Goal: Task Accomplishment & Management: Use online tool/utility

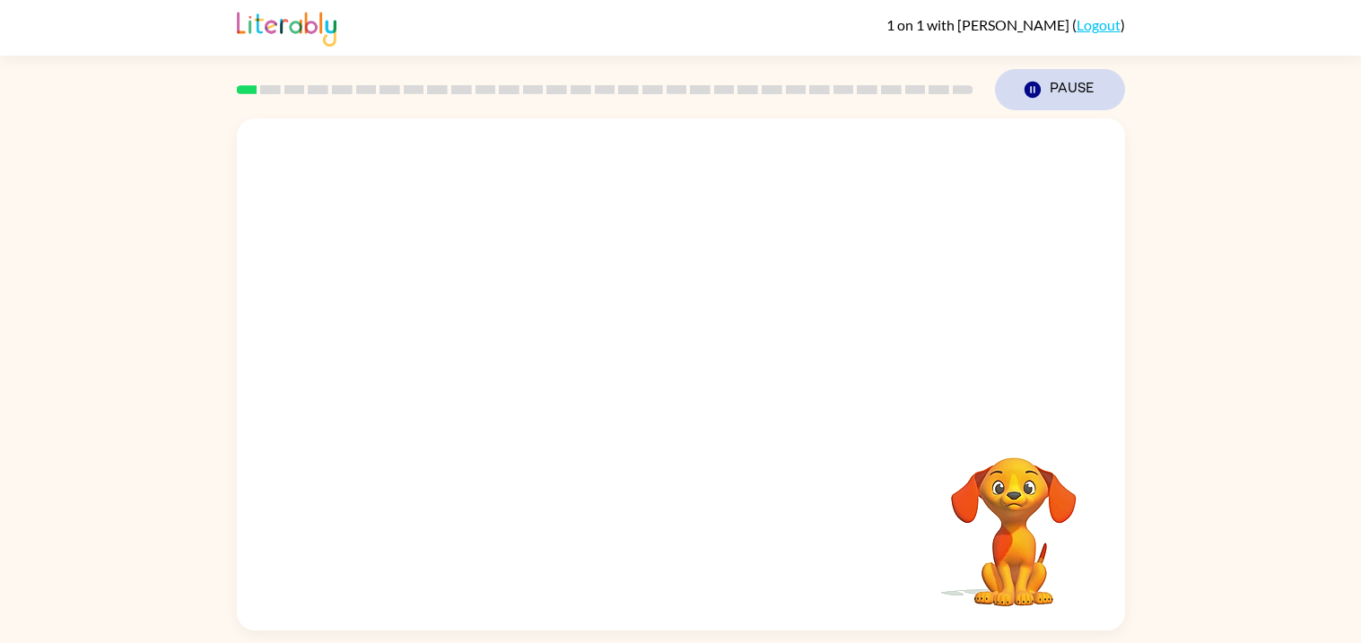
click at [1024, 98] on icon "Pause" at bounding box center [1033, 90] width 20 height 20
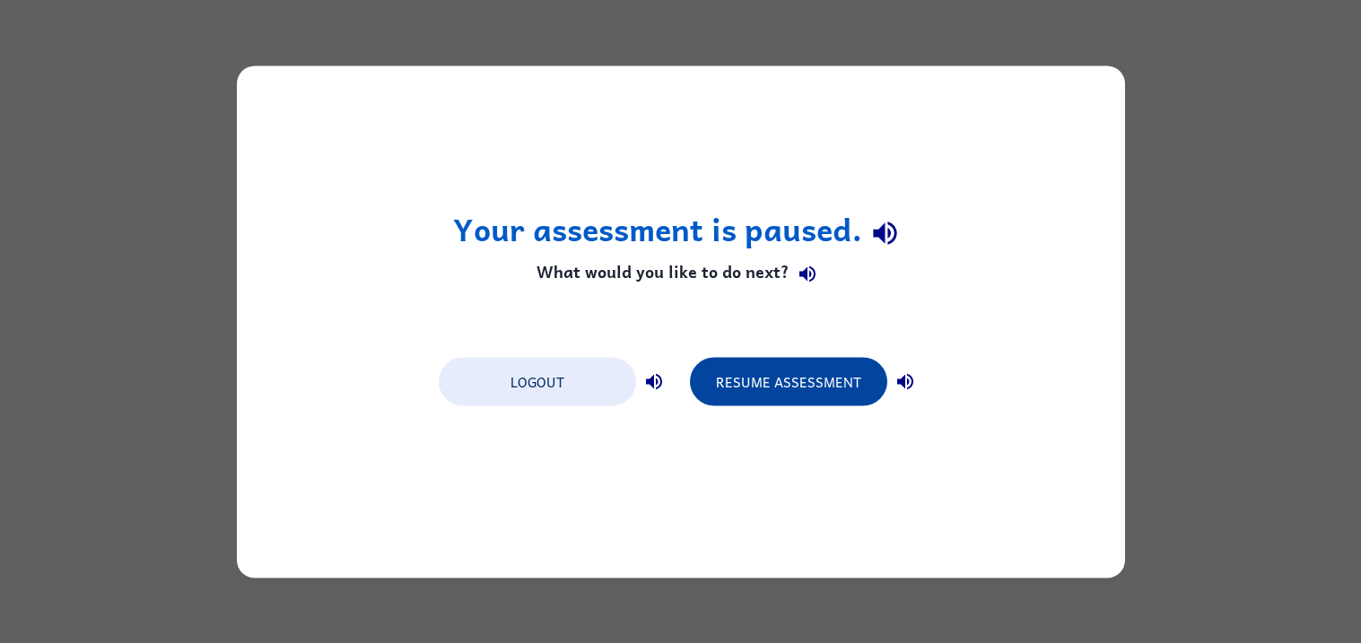
click at [795, 389] on button "Resume Assessment" at bounding box center [788, 381] width 197 height 48
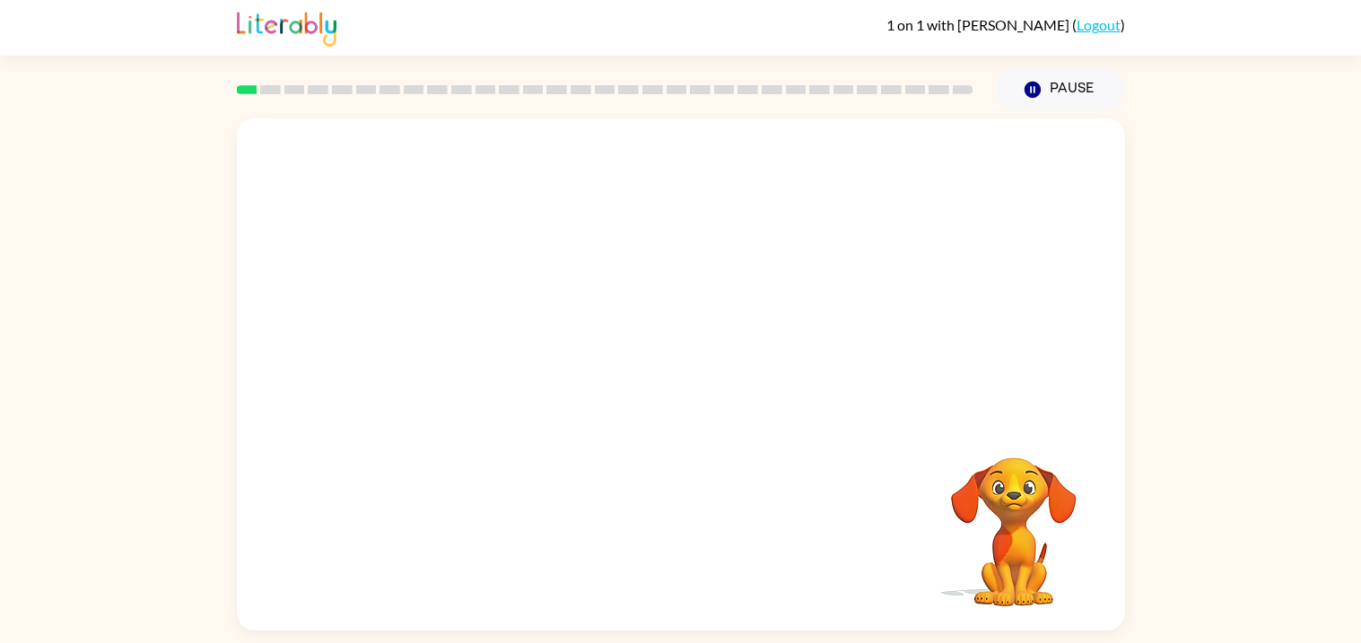
click at [1197, 362] on div "Your browser must support playing .mp4 files to use Literably. Please try using…" at bounding box center [680, 370] width 1361 height 520
click at [658, 374] on button "button" at bounding box center [681, 383] width 115 height 65
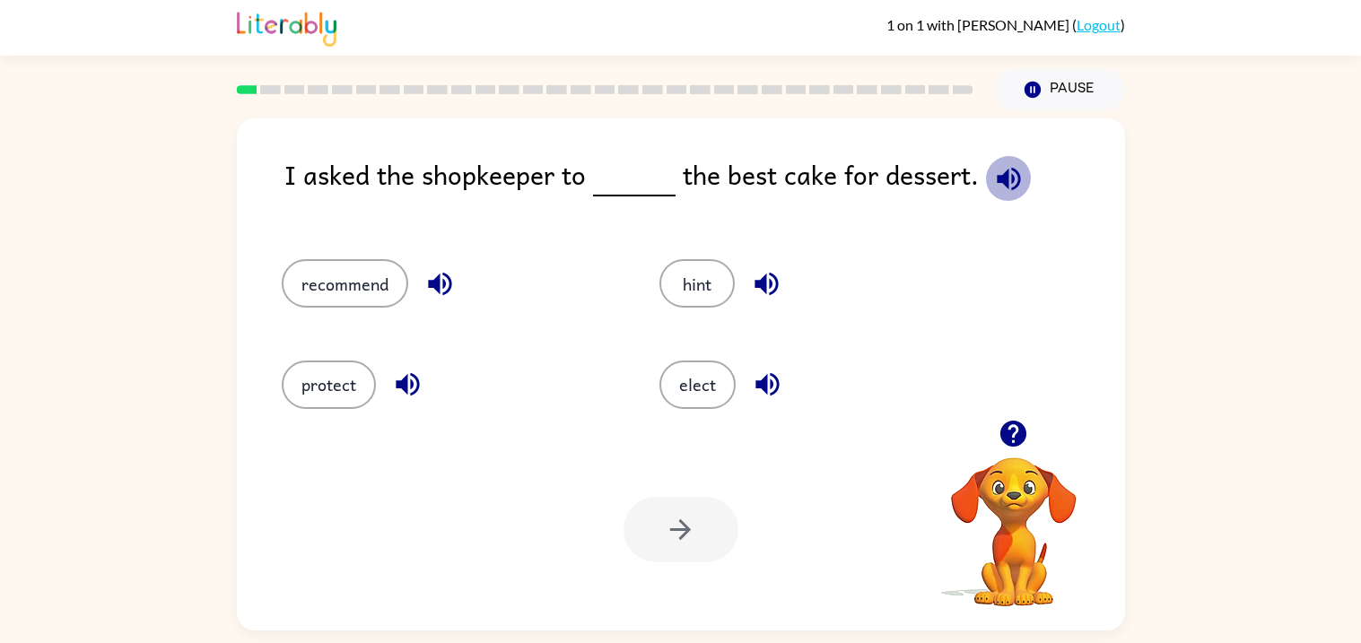
click at [993, 175] on icon "button" at bounding box center [1008, 178] width 31 height 31
click at [811, 191] on div "I asked the shopkeeper to the best cake for dessert." at bounding box center [704, 188] width 841 height 69
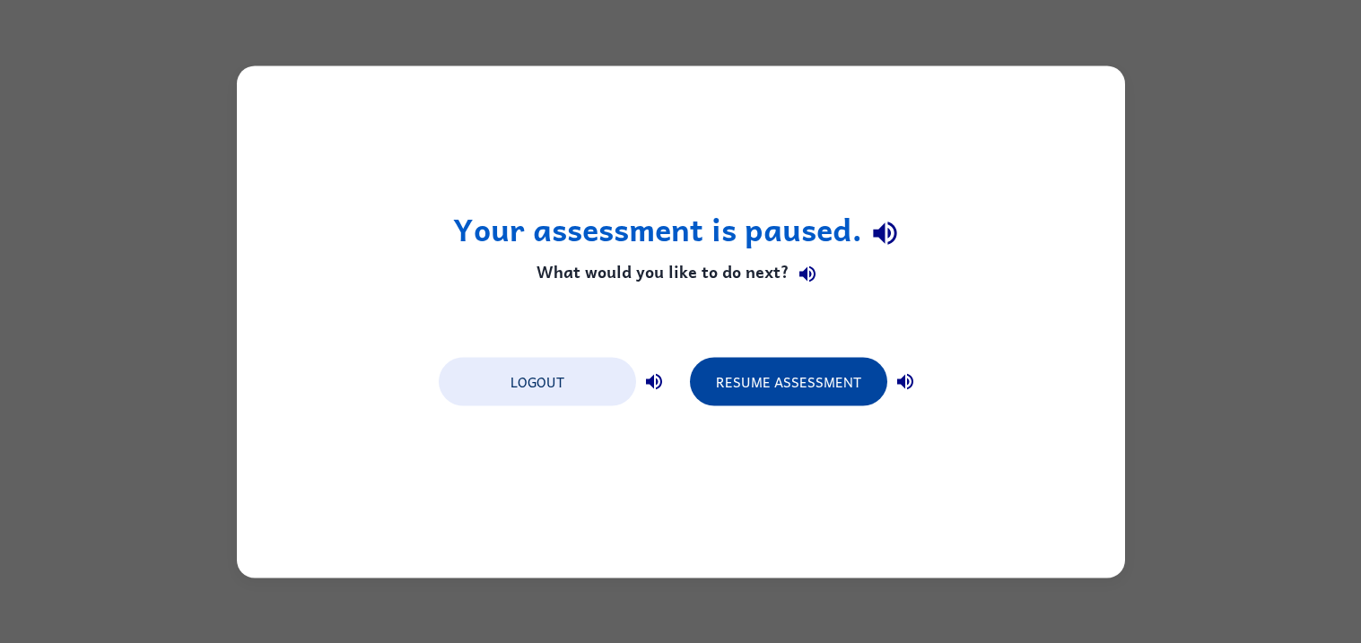
click at [788, 380] on button "Resume Assessment" at bounding box center [788, 381] width 197 height 48
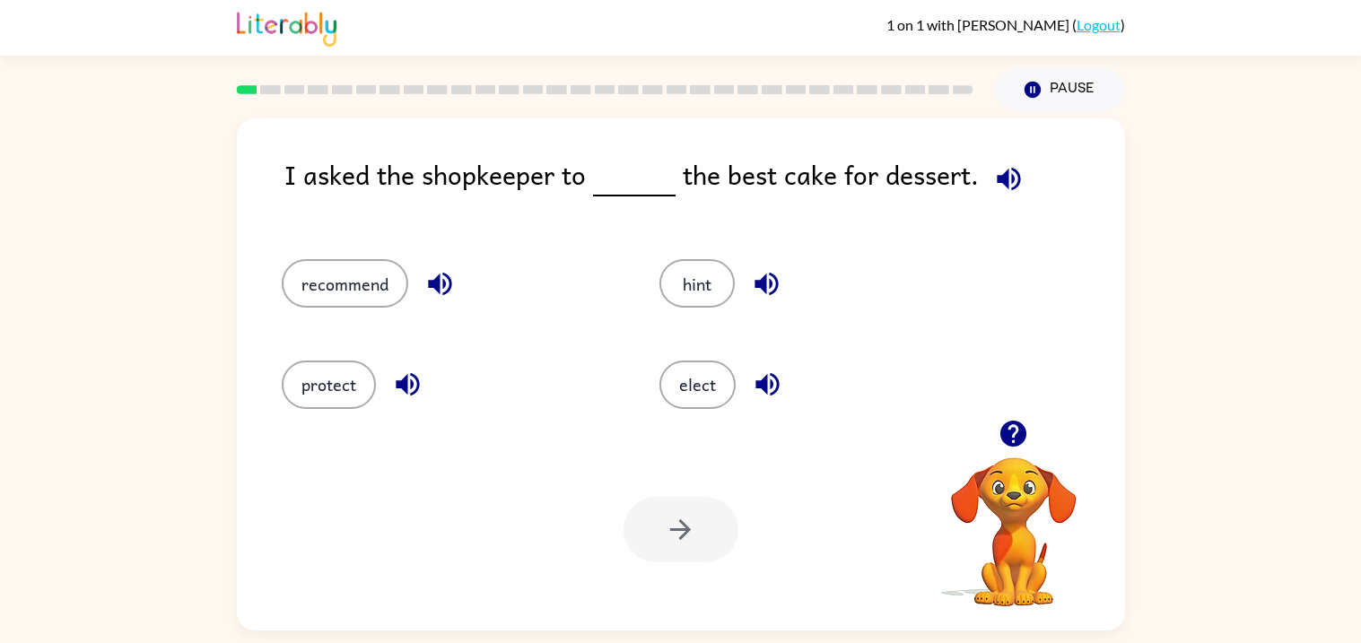
click at [577, 407] on div "protect" at bounding box center [450, 385] width 337 height 48
click at [687, 273] on button "hint" at bounding box center [696, 283] width 75 height 48
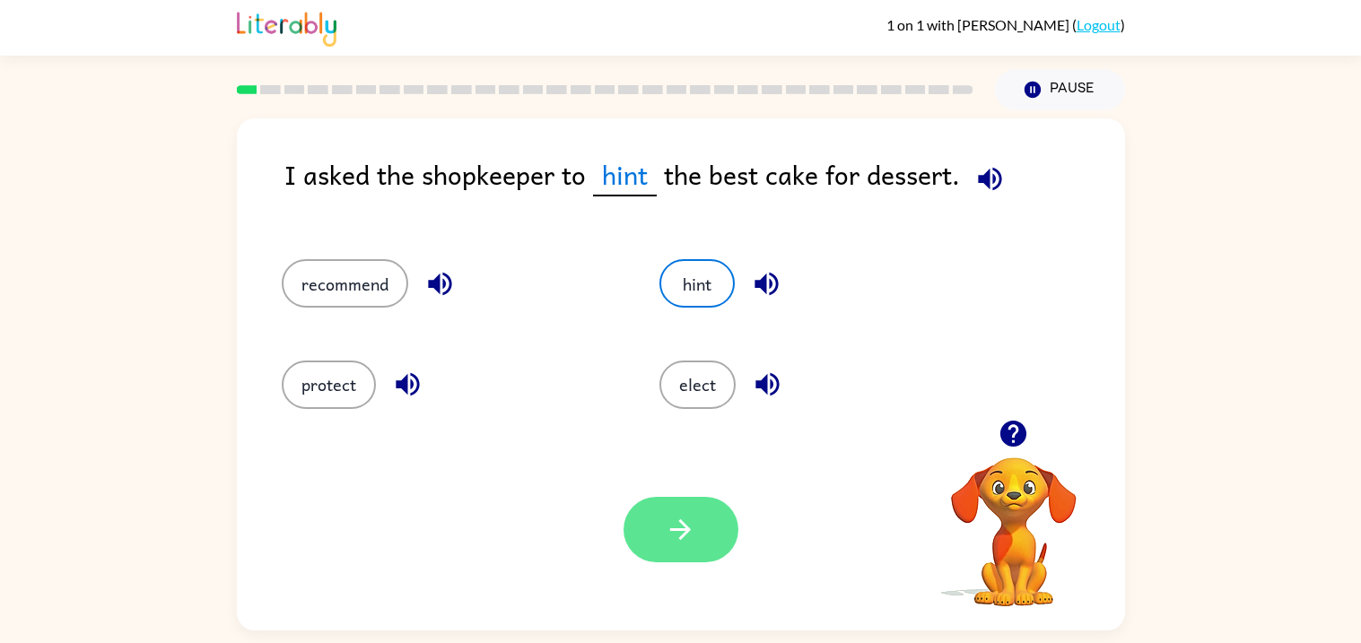
click at [693, 539] on icon "button" at bounding box center [680, 529] width 31 height 31
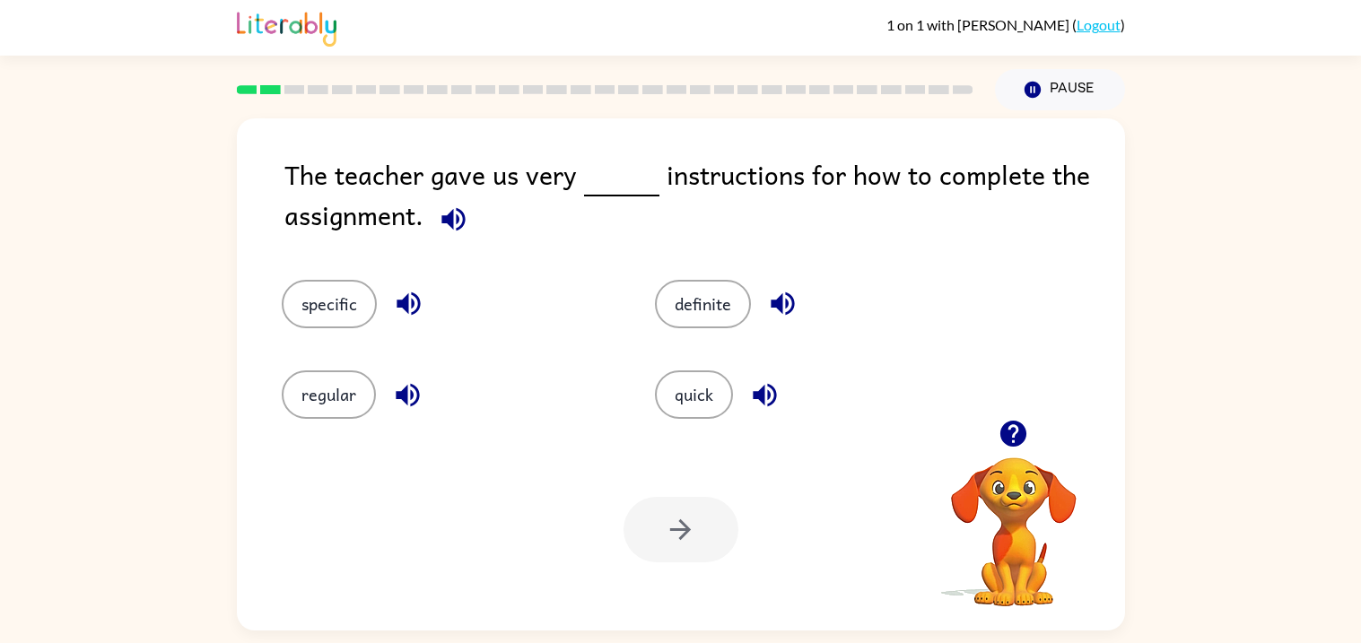
click at [659, 454] on div "Your browser must support playing .mp4 files to use Literably. Please try using…" at bounding box center [681, 530] width 888 height 202
click at [680, 400] on button "quick" at bounding box center [694, 395] width 78 height 48
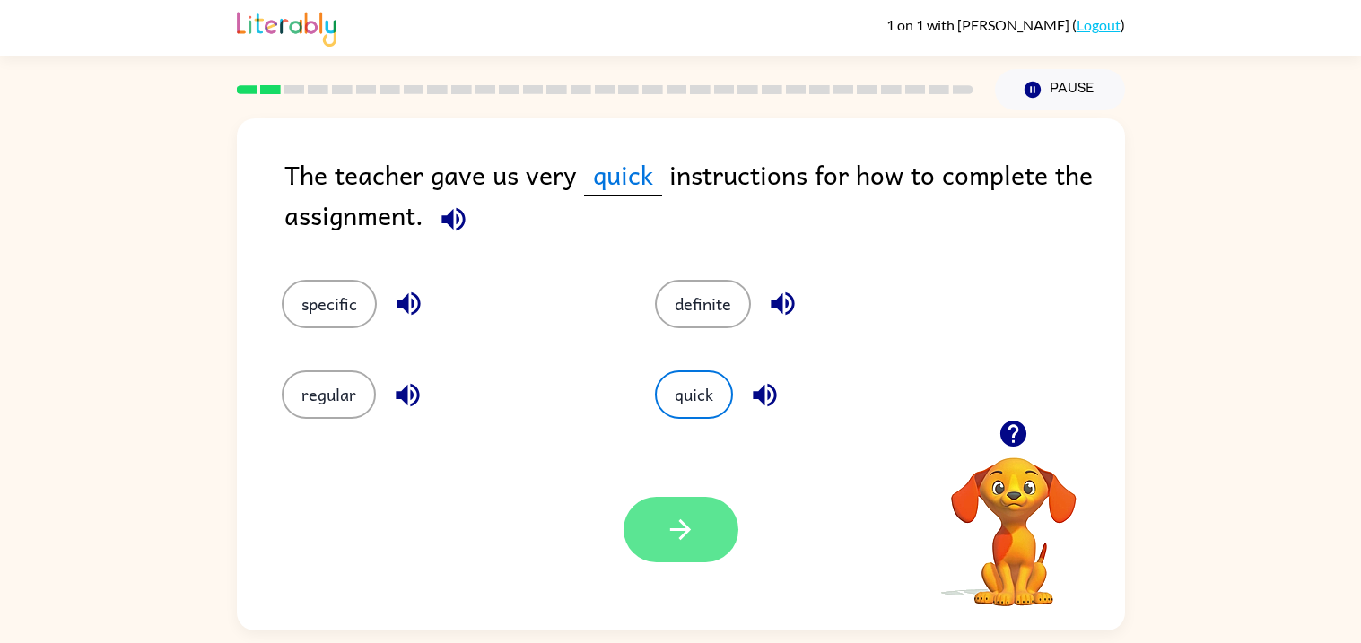
click at [699, 510] on button "button" at bounding box center [681, 529] width 115 height 65
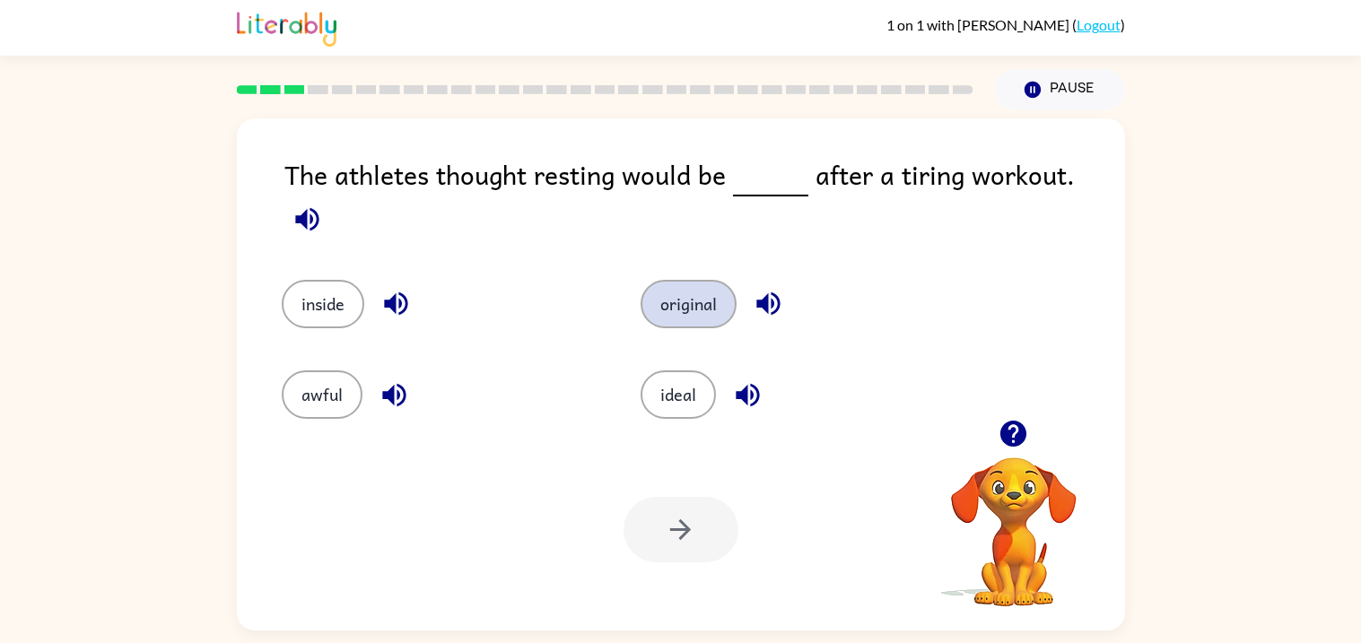
click at [697, 280] on button "original" at bounding box center [689, 304] width 96 height 48
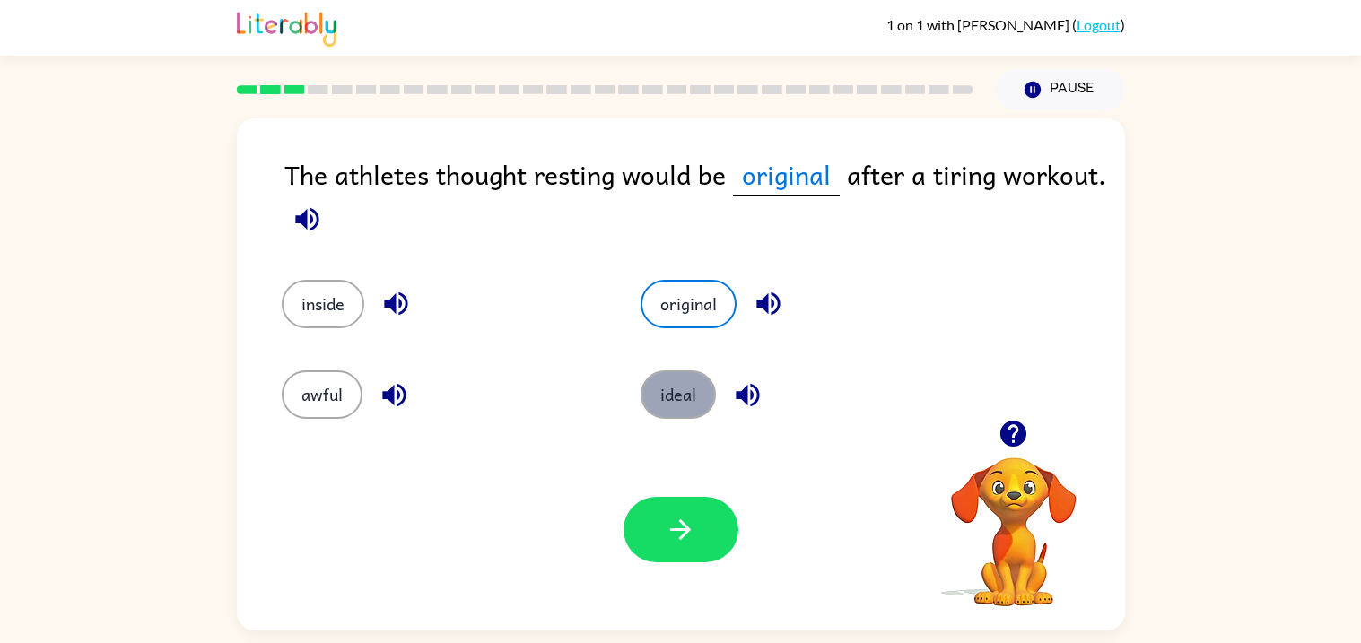
click at [685, 404] on button "ideal" at bounding box center [678, 395] width 75 height 48
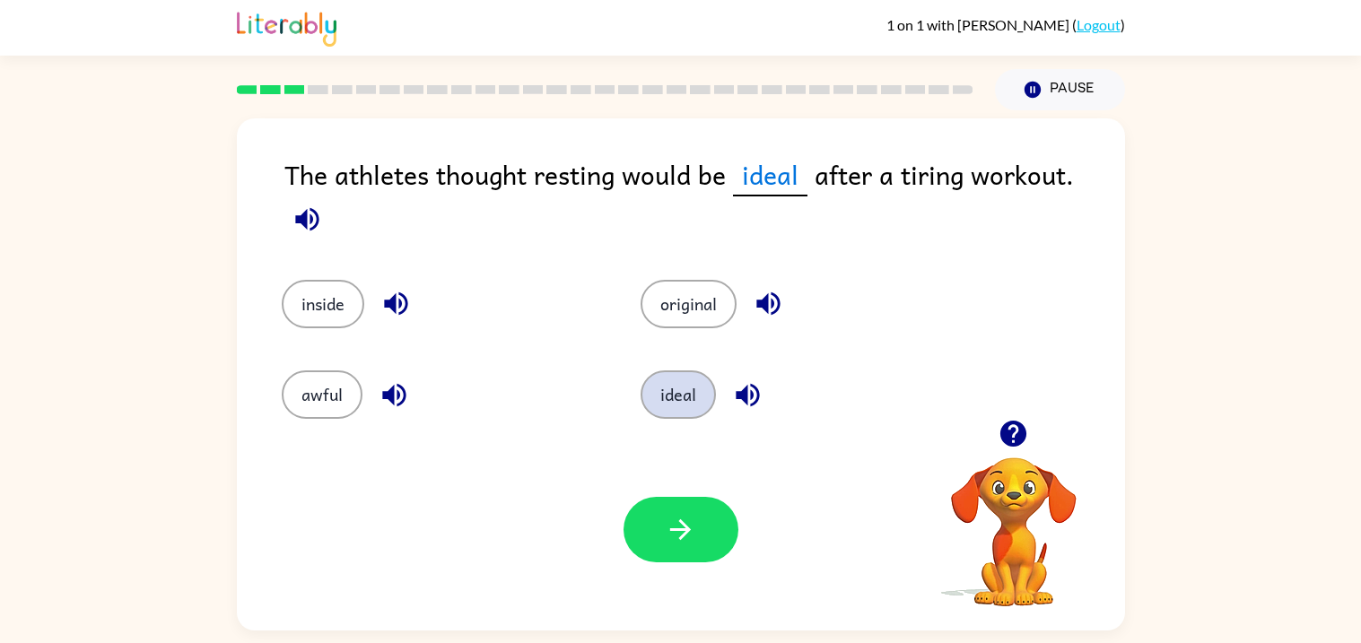
click at [685, 404] on button "ideal" at bounding box center [678, 395] width 75 height 48
click at [309, 280] on button "inside" at bounding box center [323, 304] width 83 height 48
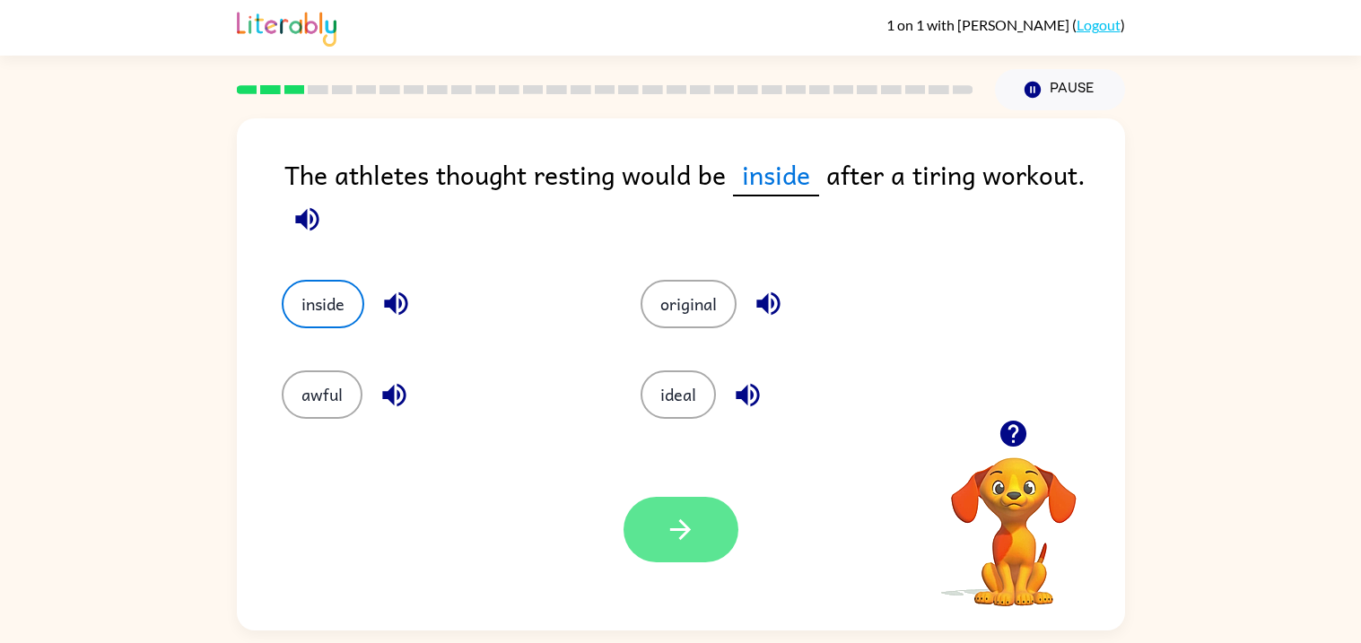
click at [703, 518] on button "button" at bounding box center [681, 529] width 115 height 65
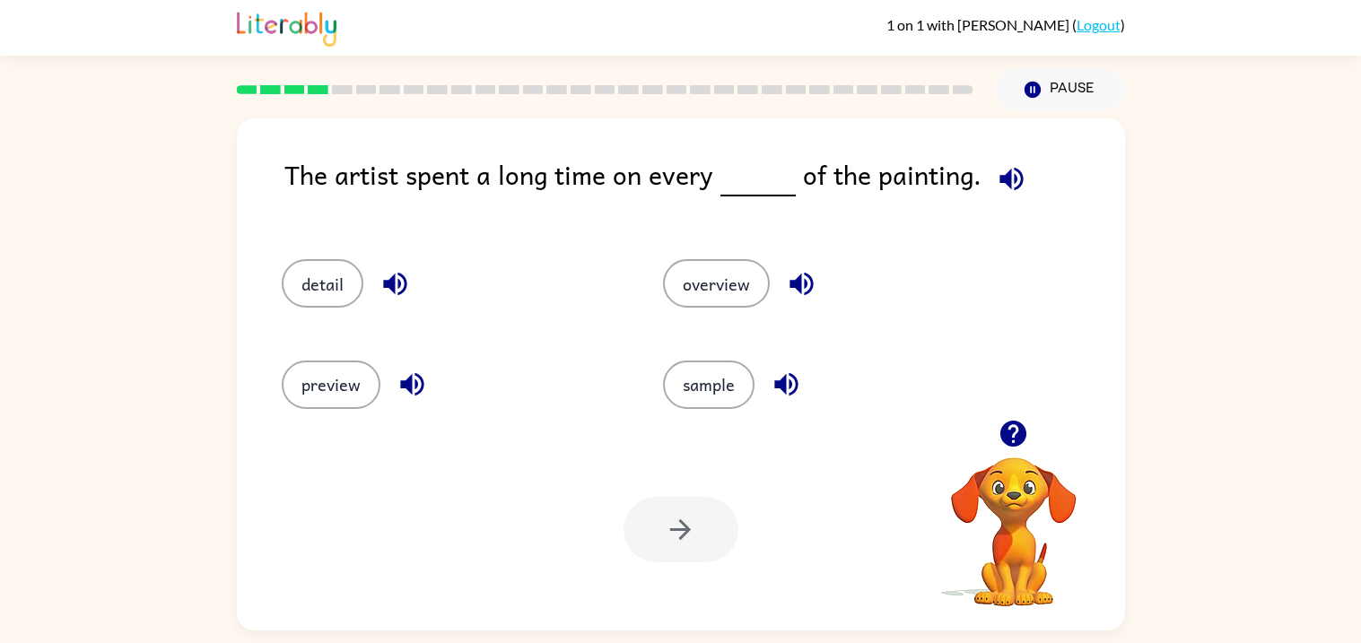
click at [327, 415] on div "preview" at bounding box center [438, 377] width 381 height 100
click at [720, 269] on button "overview" at bounding box center [716, 283] width 107 height 48
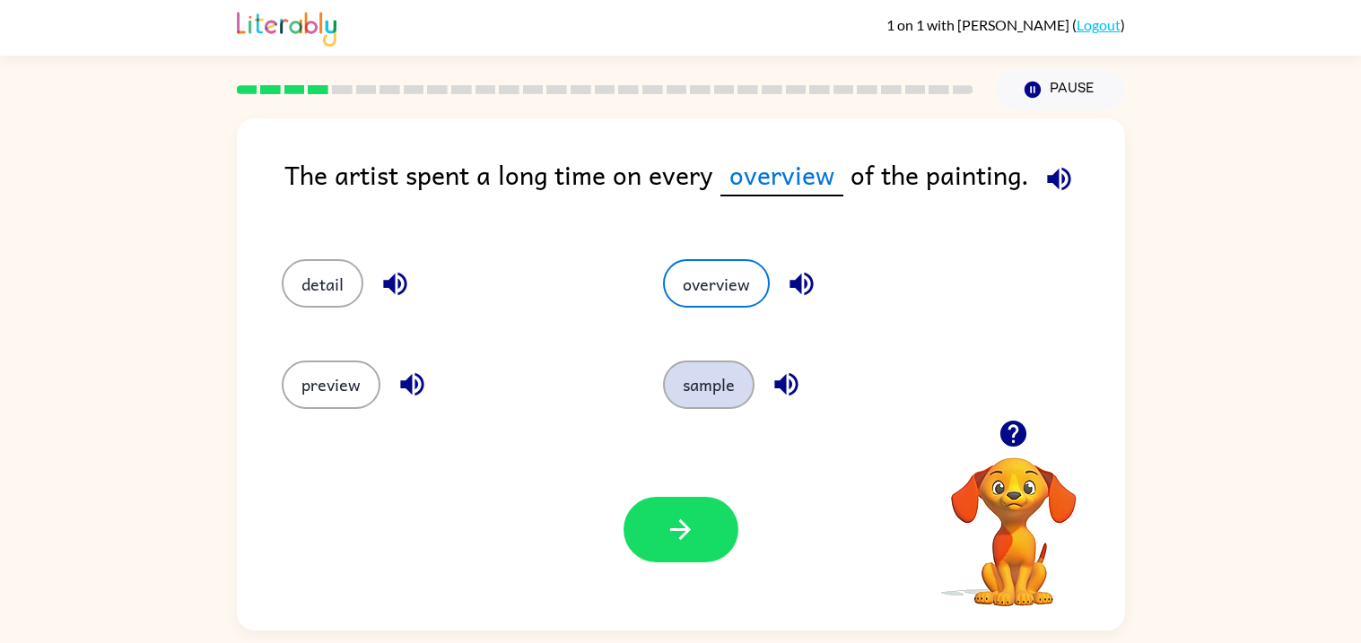
click at [705, 386] on button "sample" at bounding box center [709, 385] width 92 height 48
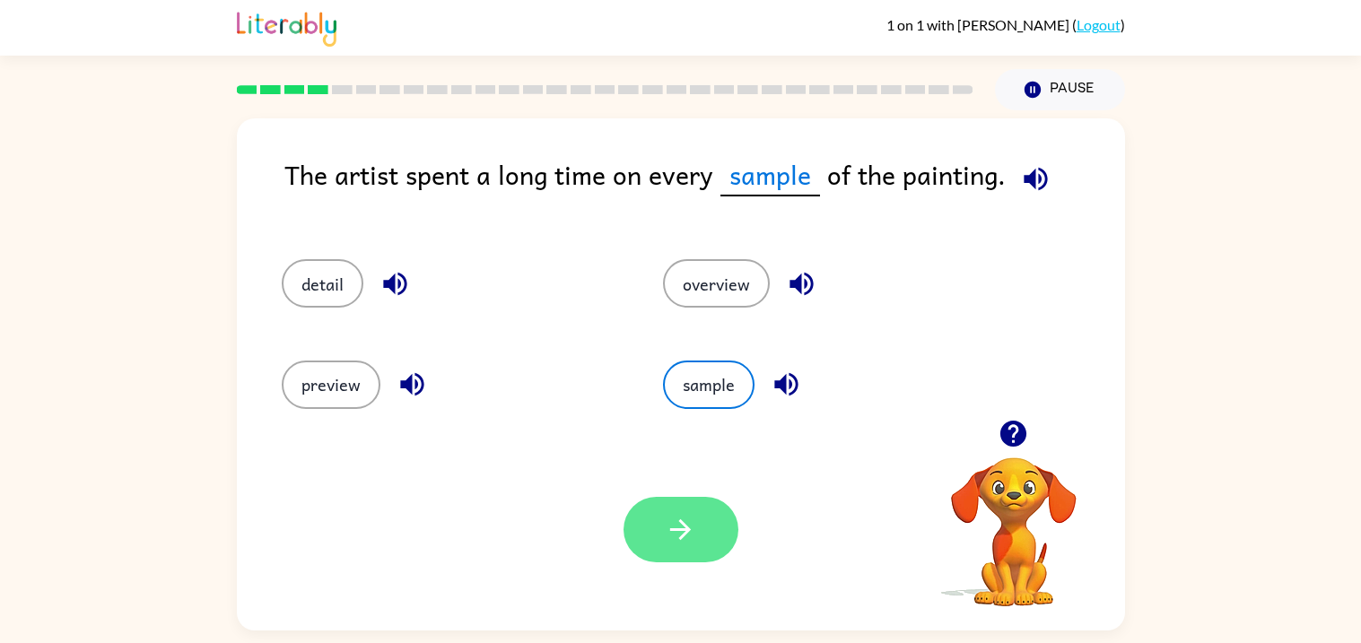
click at [659, 517] on button "button" at bounding box center [681, 529] width 115 height 65
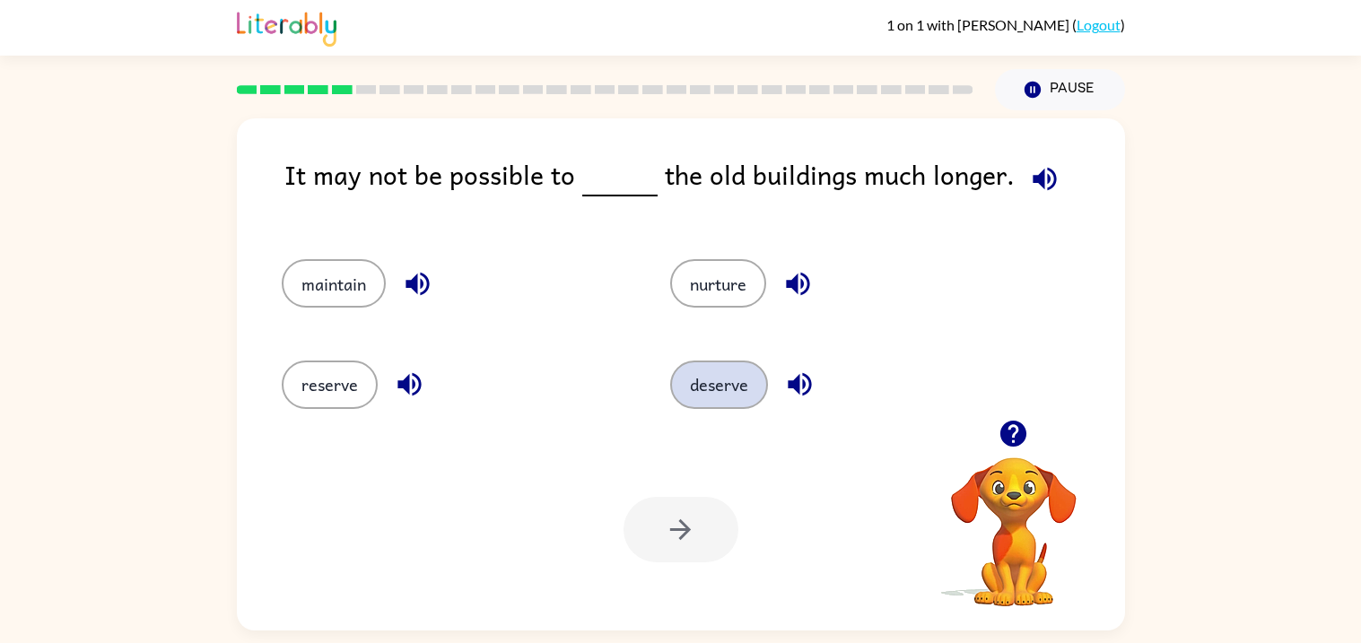
click at [714, 402] on button "deserve" at bounding box center [719, 385] width 98 height 48
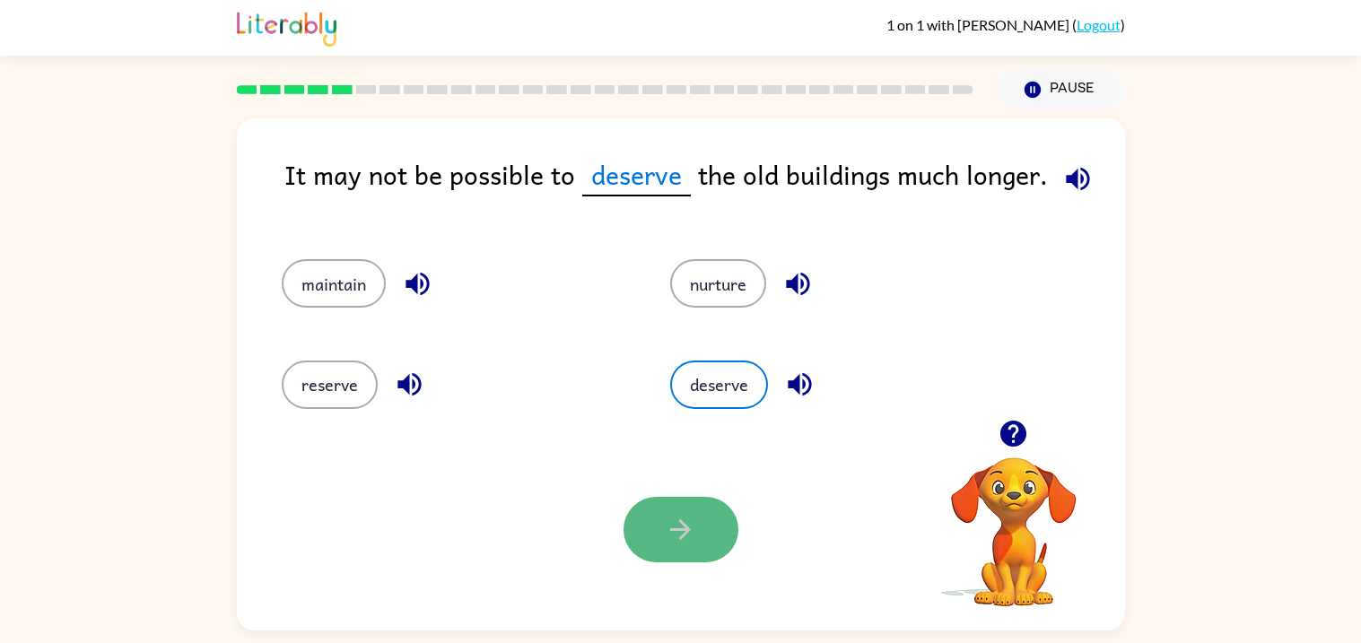
click at [678, 520] on icon "button" at bounding box center [680, 529] width 31 height 31
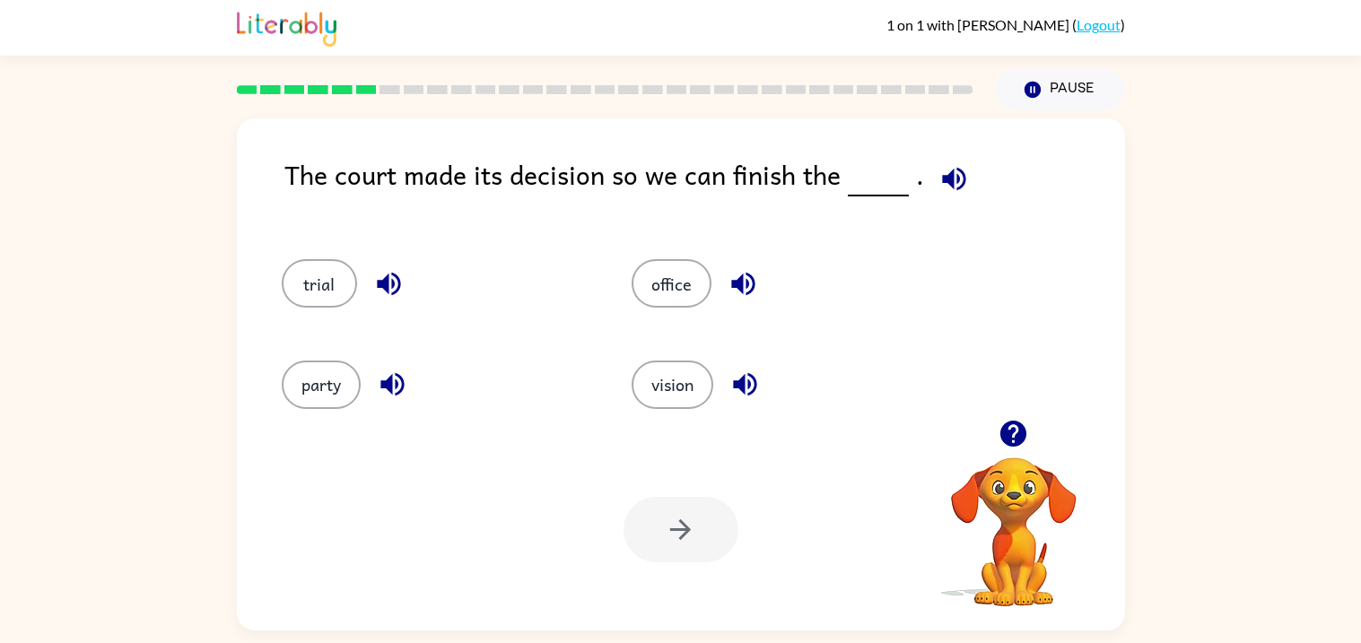
click at [601, 524] on div "Your browser must support playing .mp4 files to use Literably. Please try using…" at bounding box center [681, 530] width 888 height 202
click at [315, 268] on button "trial" at bounding box center [319, 283] width 75 height 48
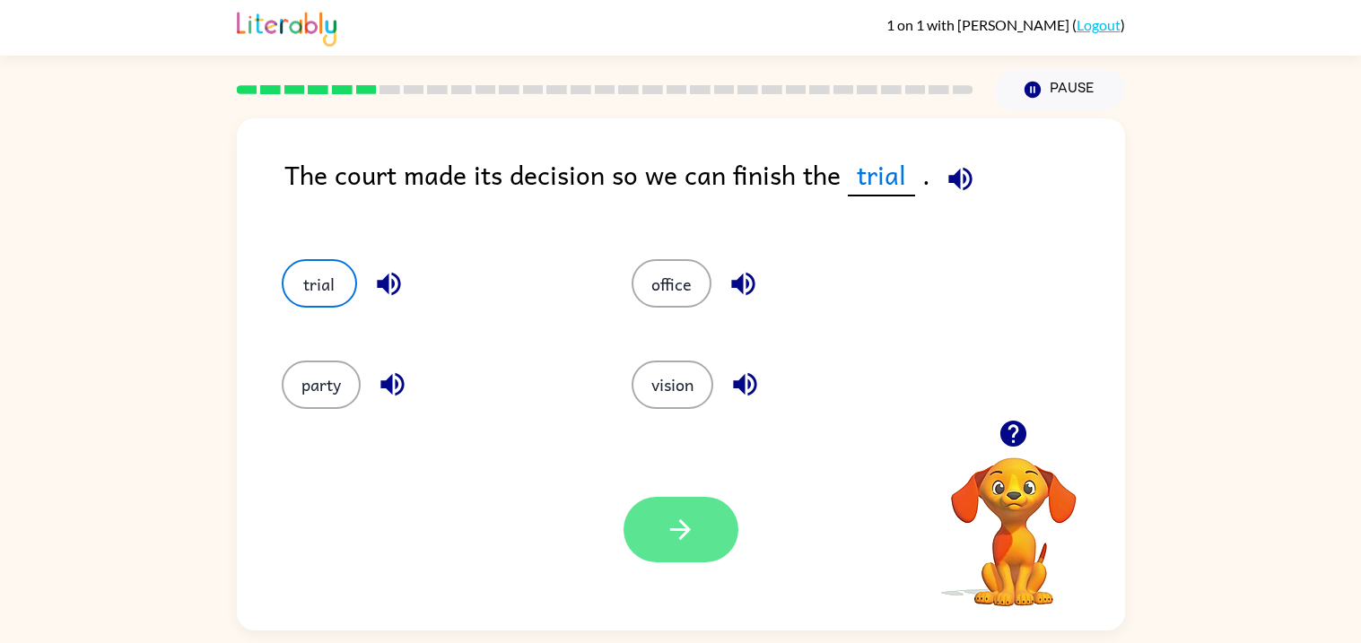
click at [708, 531] on button "button" at bounding box center [681, 529] width 115 height 65
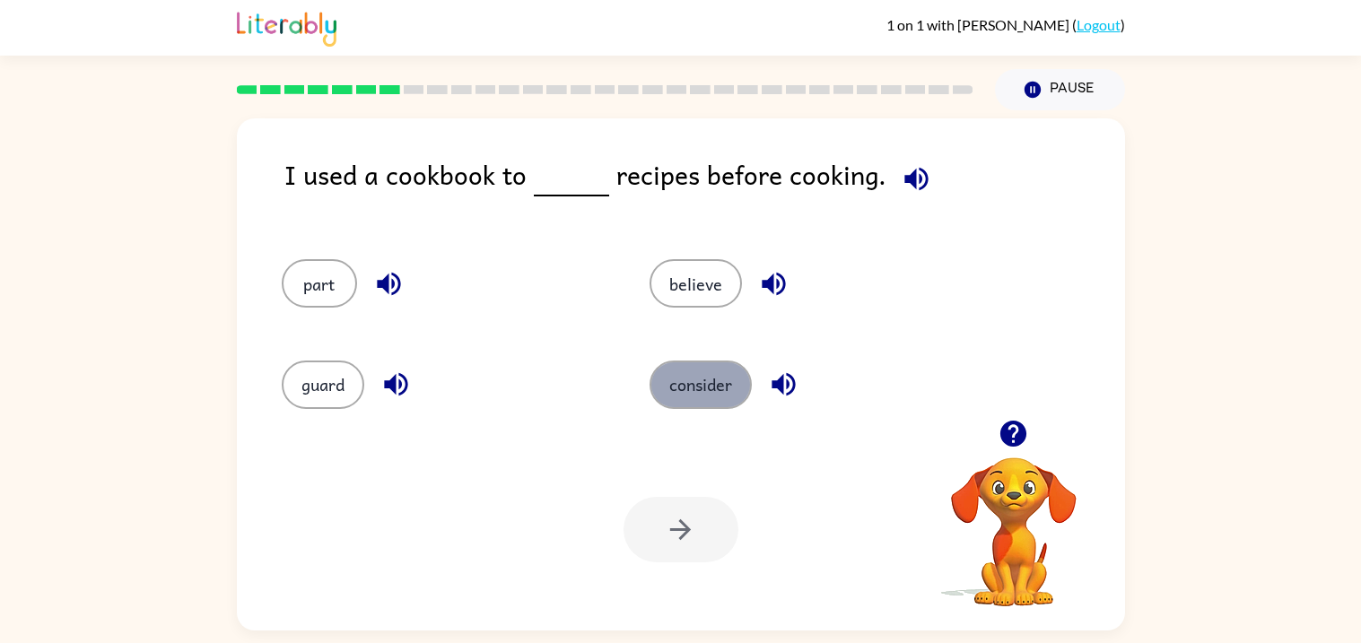
click at [712, 379] on button "consider" at bounding box center [701, 385] width 102 height 48
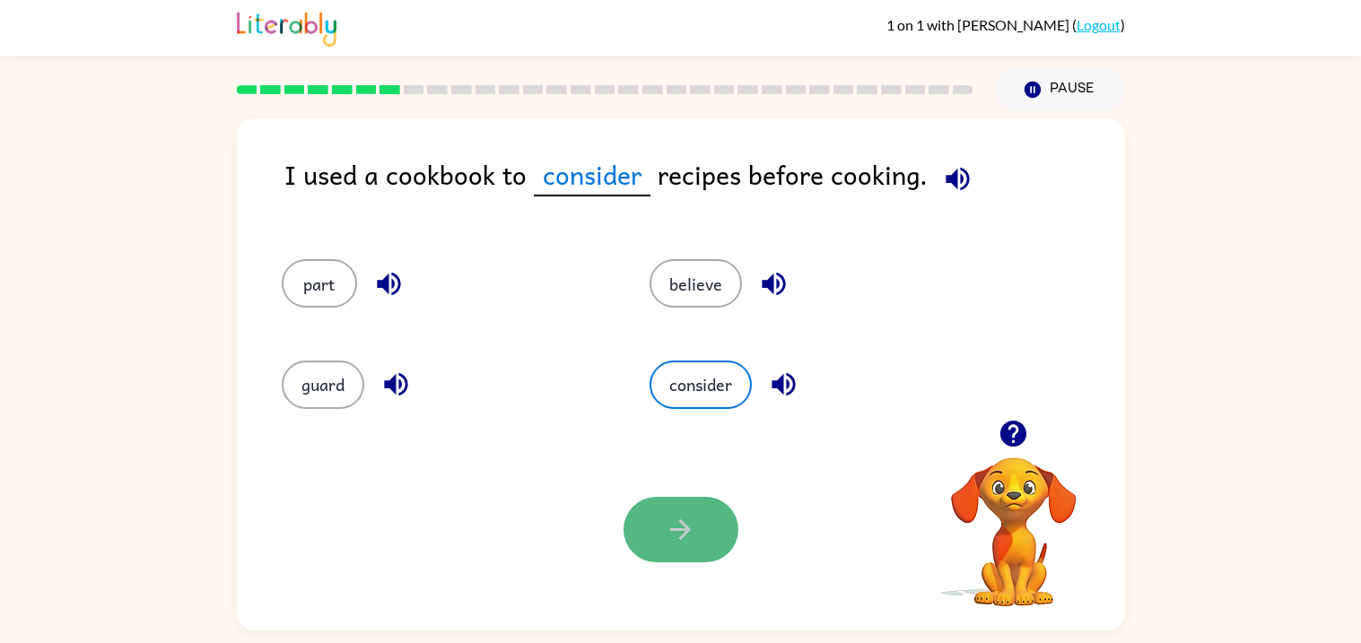
click at [708, 513] on button "button" at bounding box center [681, 529] width 115 height 65
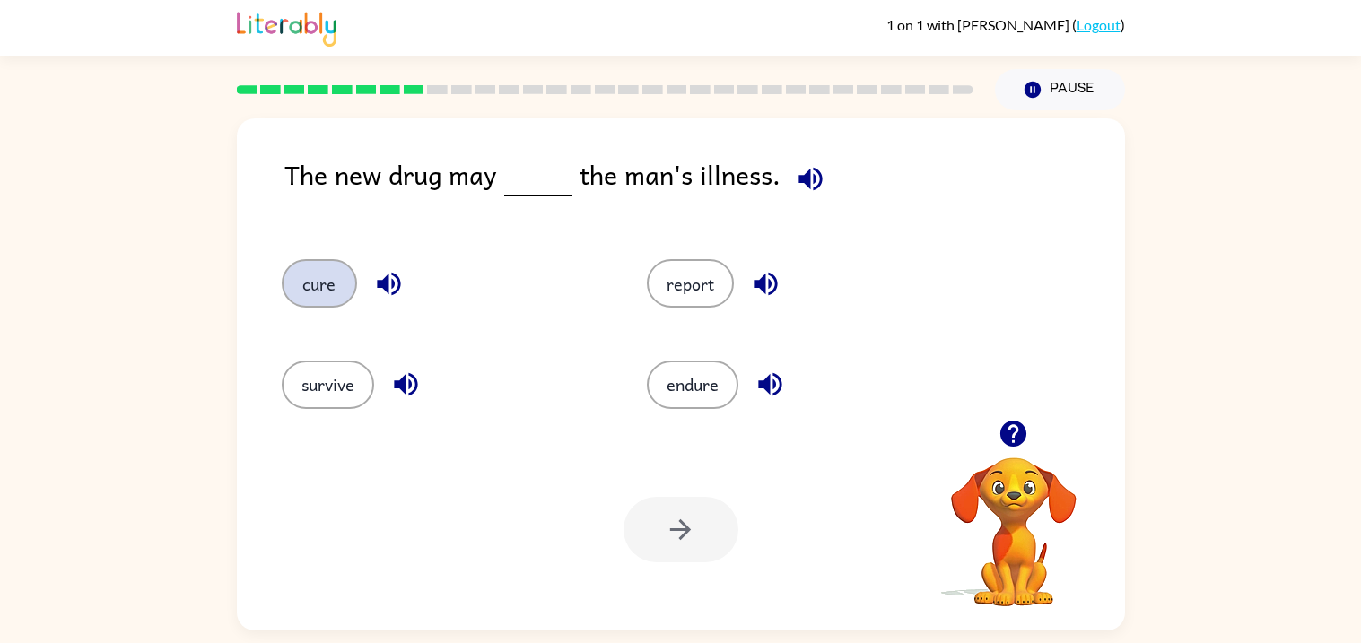
click at [324, 292] on button "cure" at bounding box center [319, 283] width 75 height 48
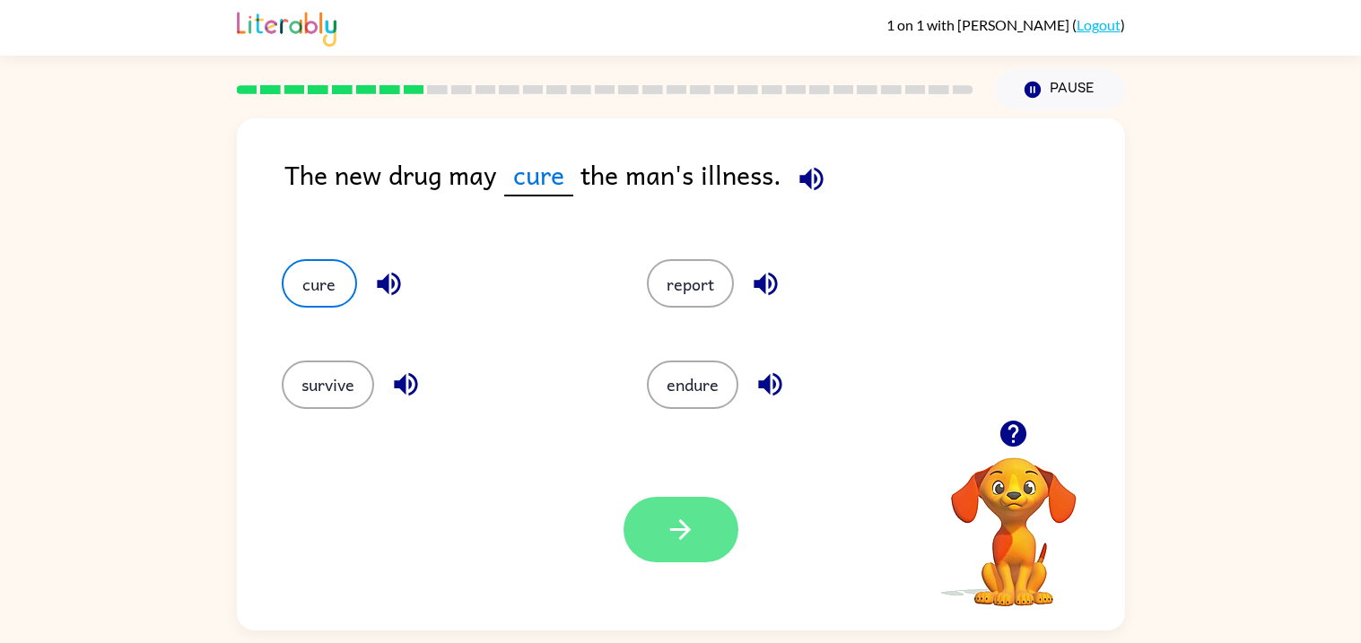
click at [678, 526] on icon "button" at bounding box center [680, 529] width 31 height 31
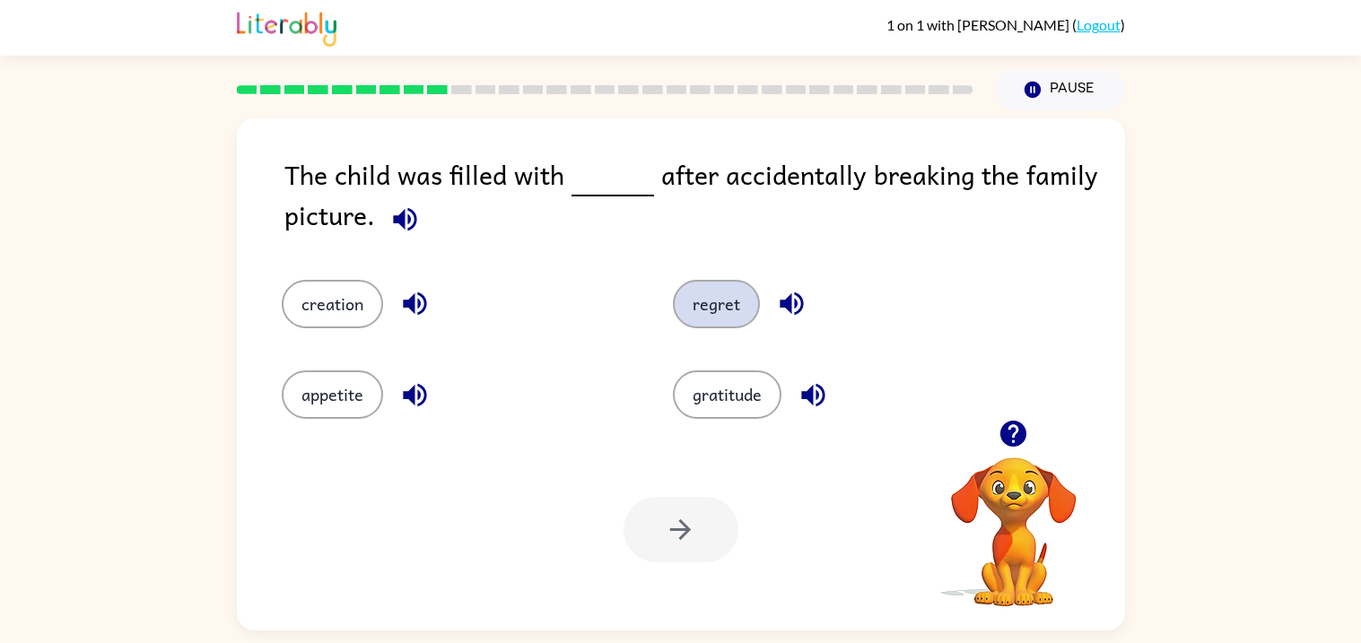
click at [711, 303] on button "regret" at bounding box center [716, 304] width 87 height 48
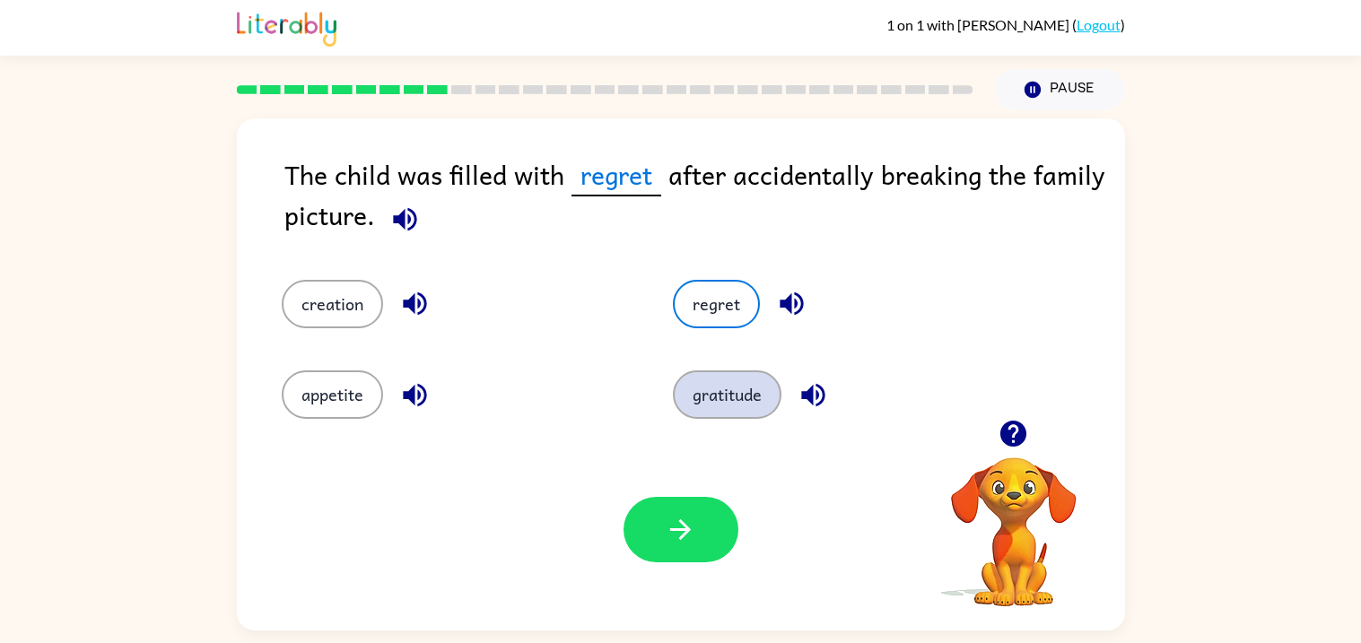
click at [753, 407] on button "gratitude" at bounding box center [727, 395] width 109 height 48
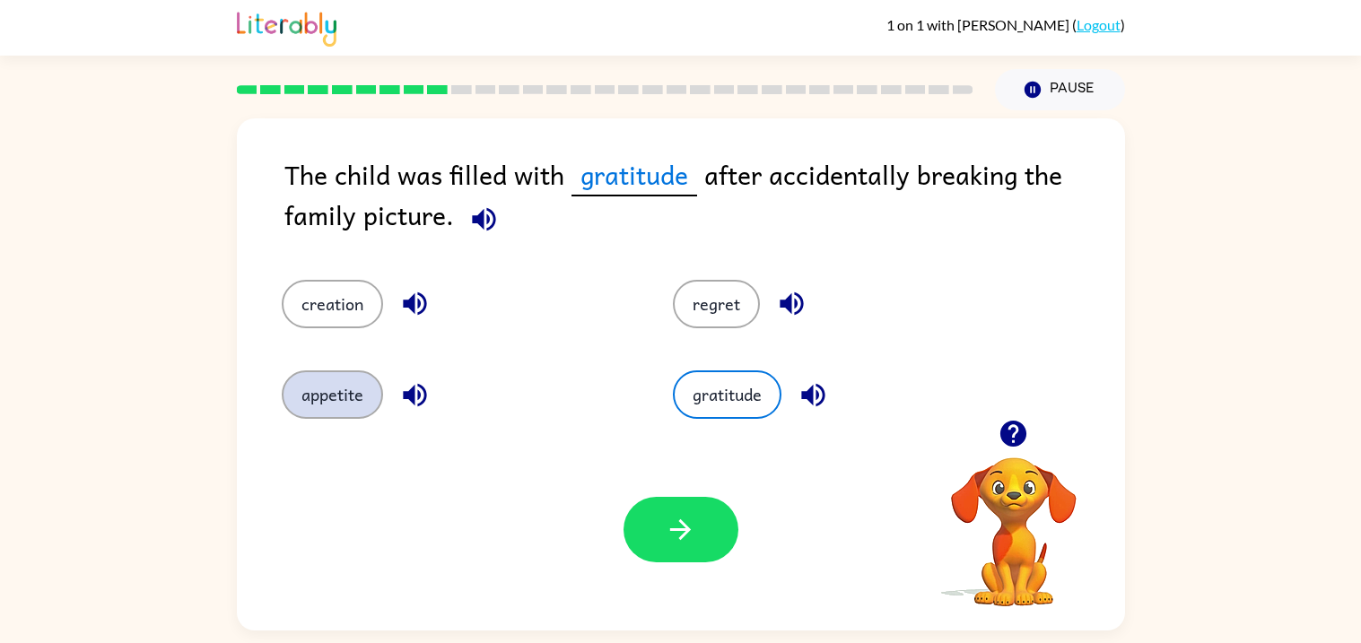
click at [340, 406] on button "appetite" at bounding box center [332, 395] width 101 height 48
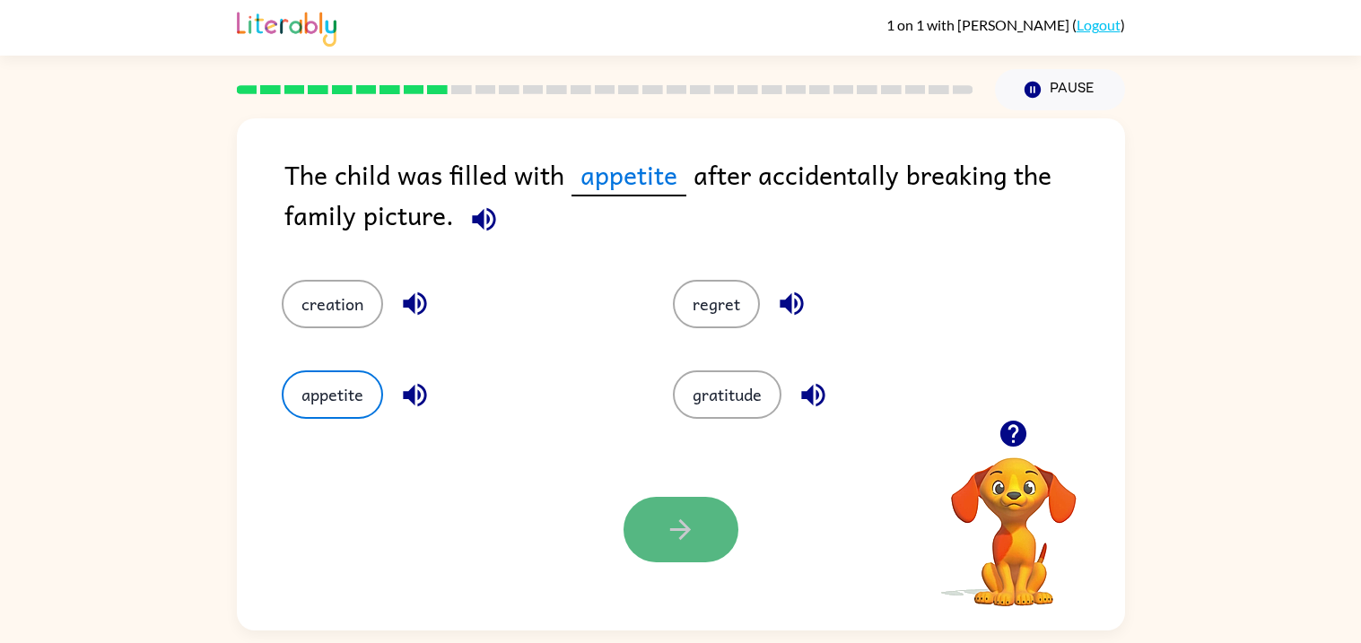
click at [683, 524] on icon "button" at bounding box center [680, 530] width 21 height 21
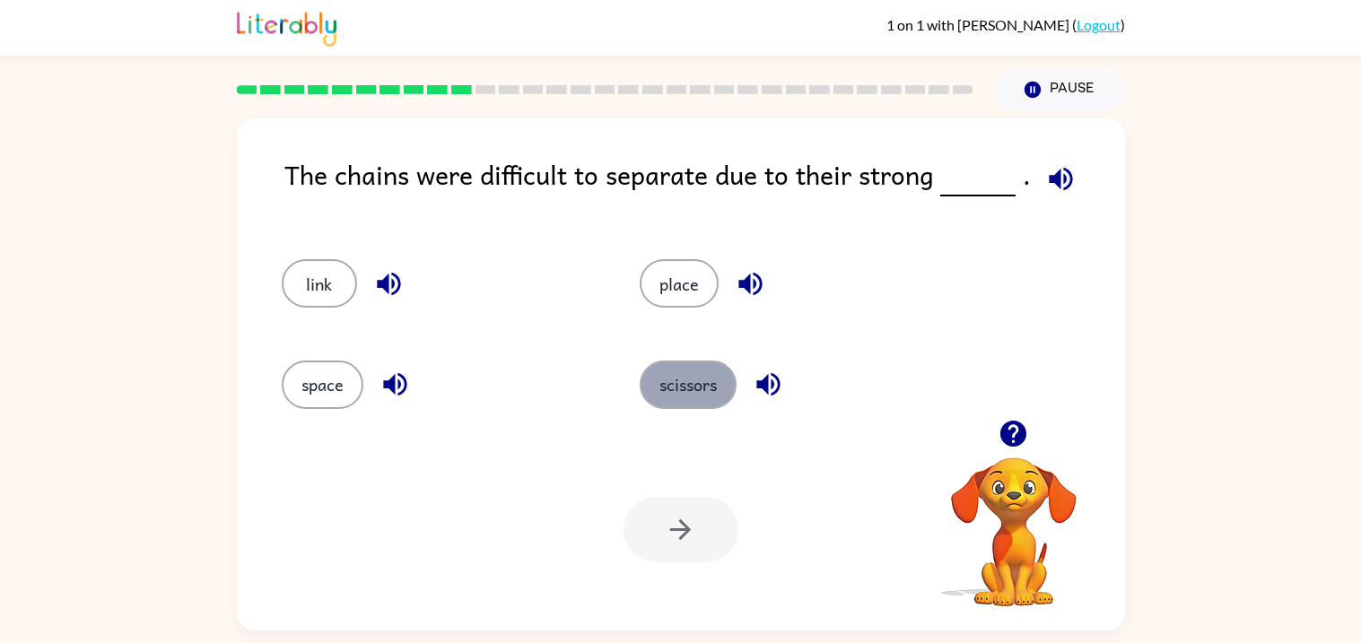
click at [691, 366] on button "scissors" at bounding box center [688, 385] width 97 height 48
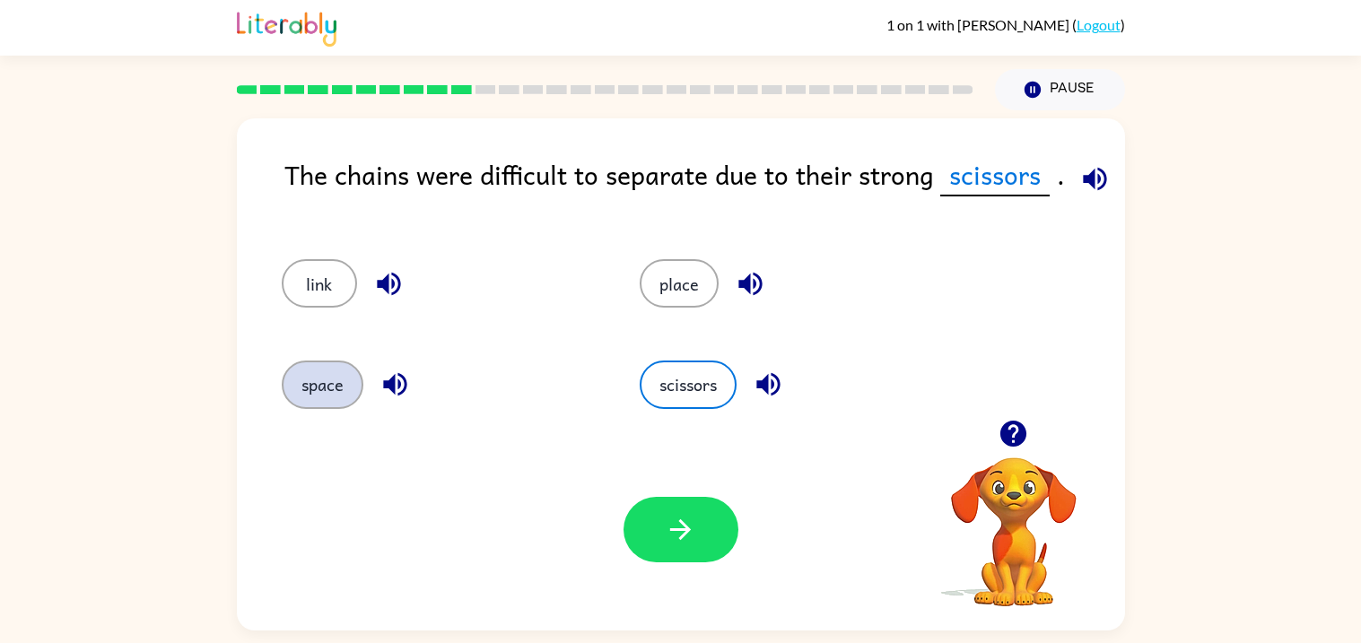
click at [322, 380] on button "space" at bounding box center [323, 385] width 82 height 48
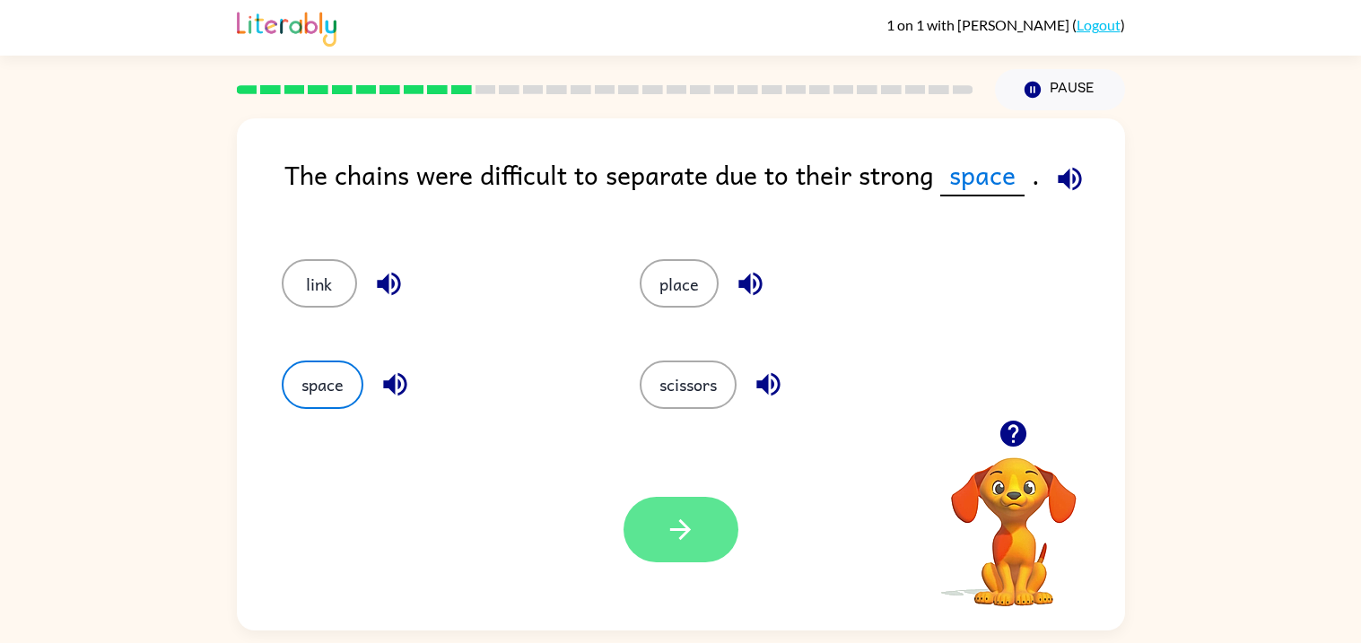
click at [667, 531] on icon "button" at bounding box center [680, 529] width 31 height 31
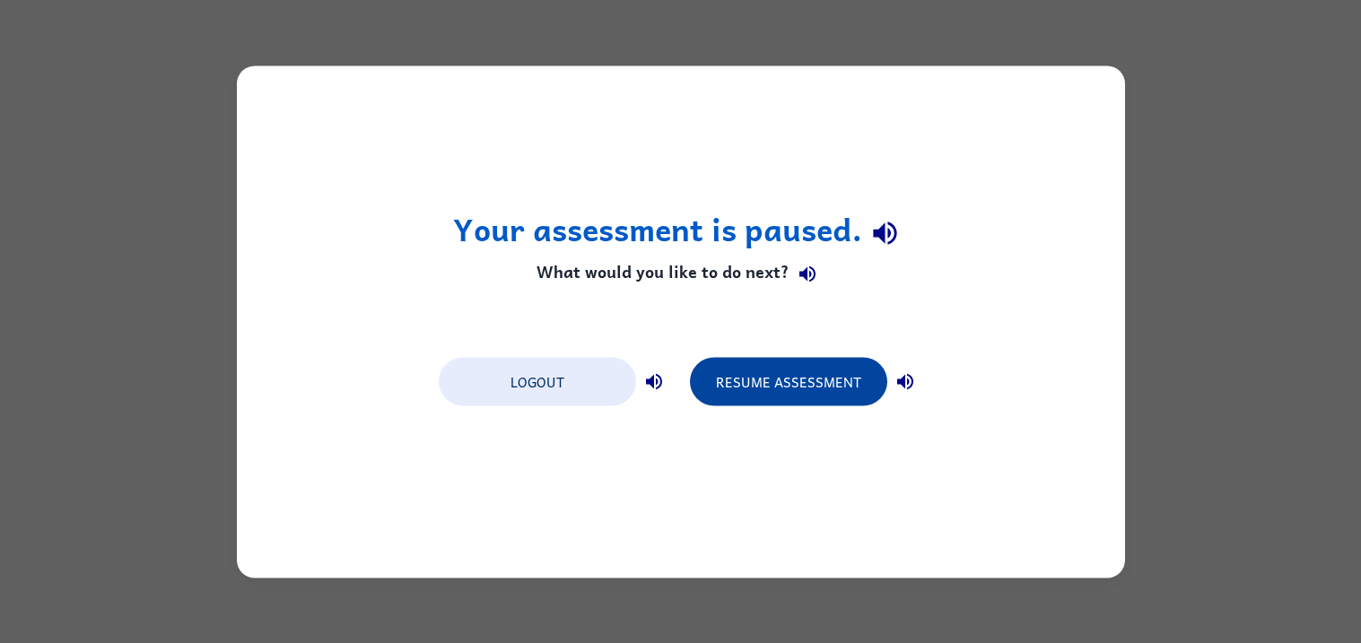
click at [791, 387] on button "Resume Assessment" at bounding box center [788, 381] width 197 height 48
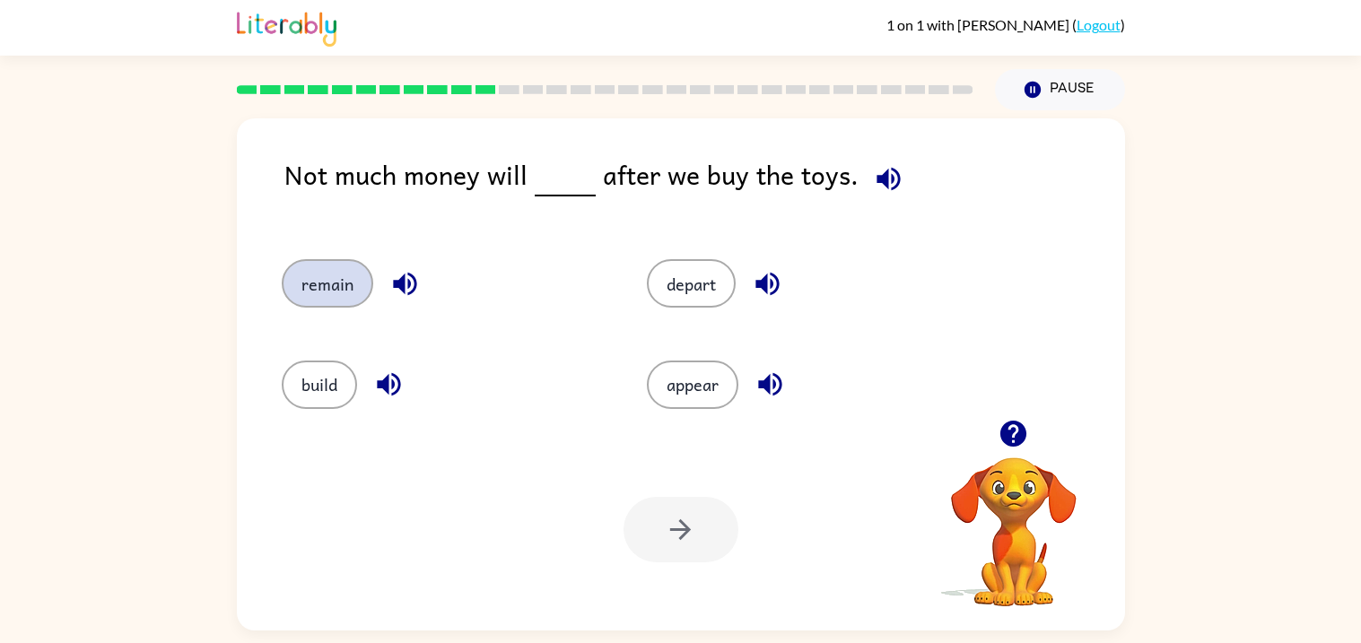
click at [355, 278] on button "remain" at bounding box center [328, 283] width 92 height 48
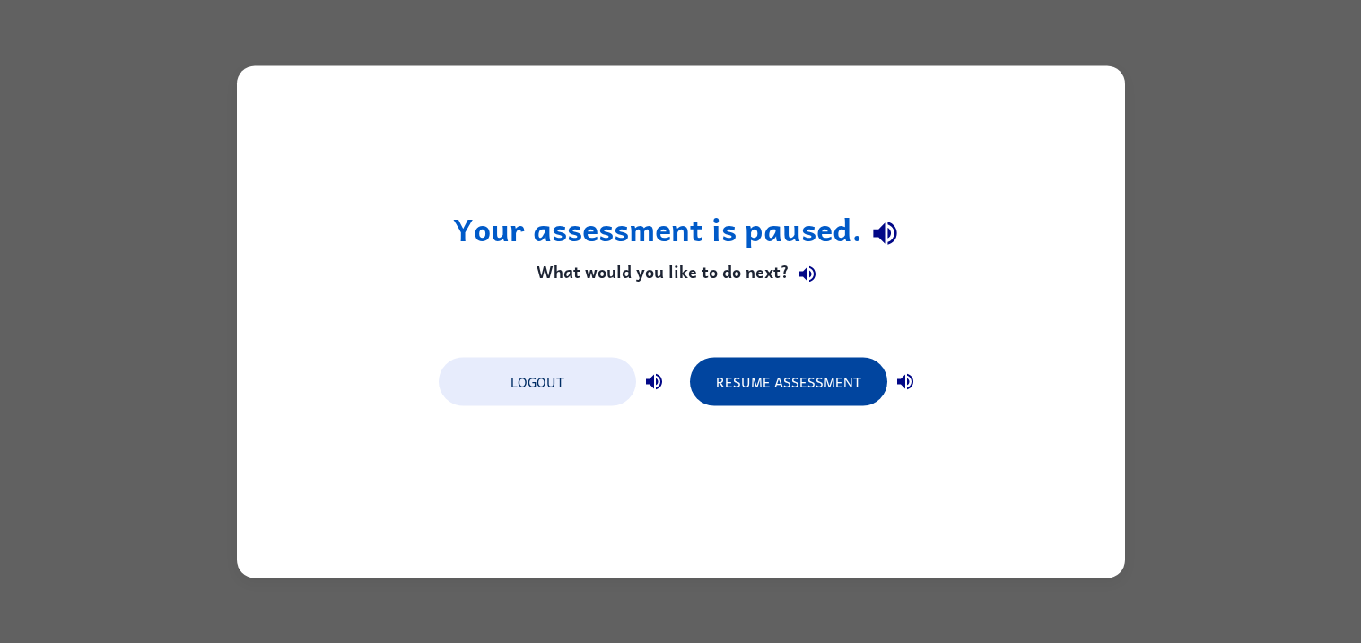
click at [754, 376] on button "Resume Assessment" at bounding box center [788, 381] width 197 height 48
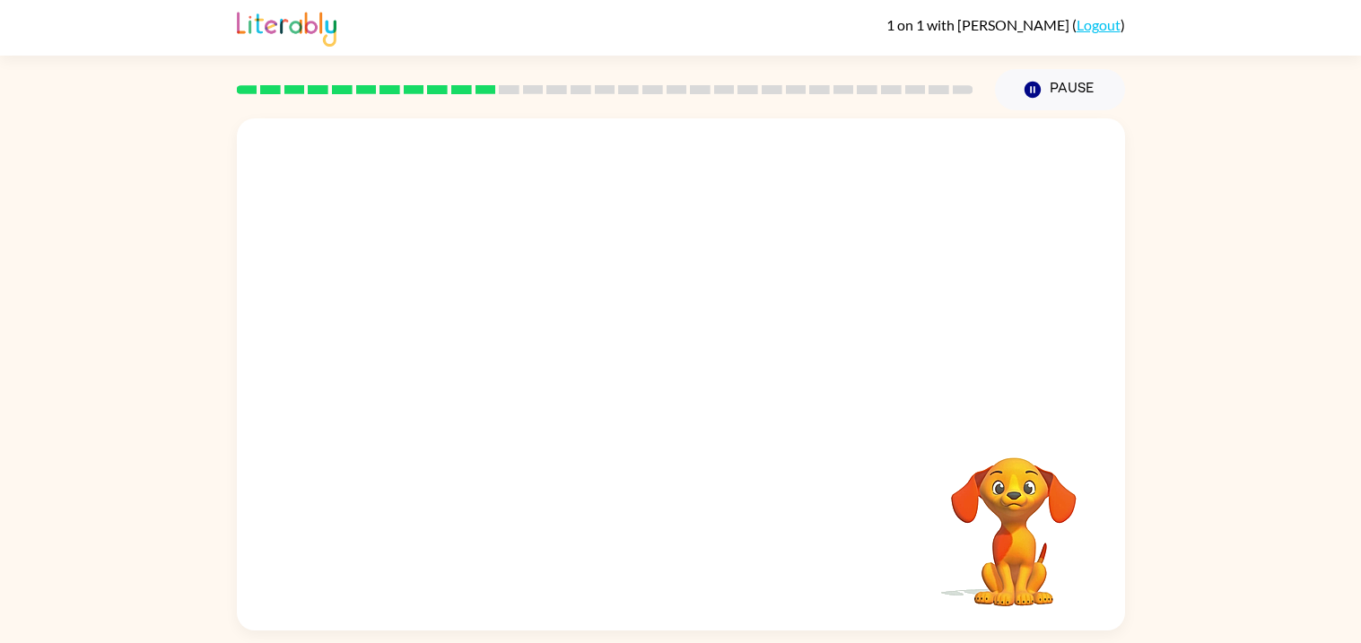
click at [734, 357] on div at bounding box center [681, 268] width 888 height 301
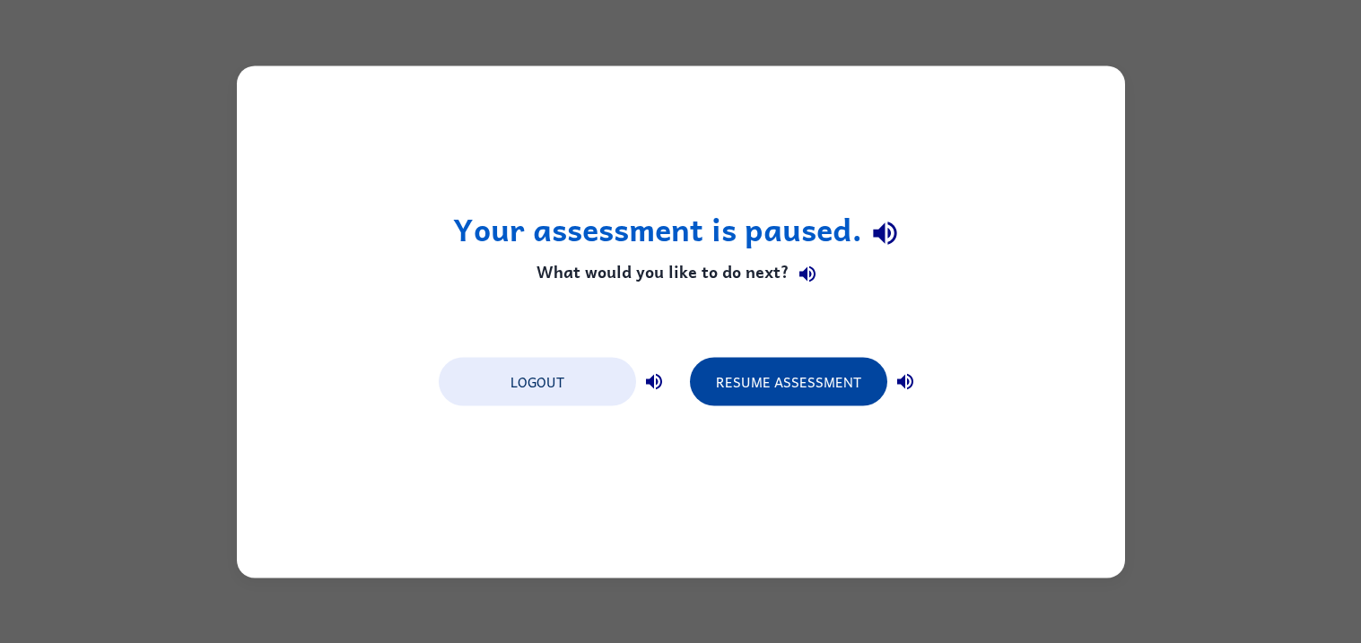
click at [735, 386] on button "Resume Assessment" at bounding box center [788, 381] width 197 height 48
